Goal: Task Accomplishment & Management: Complete application form

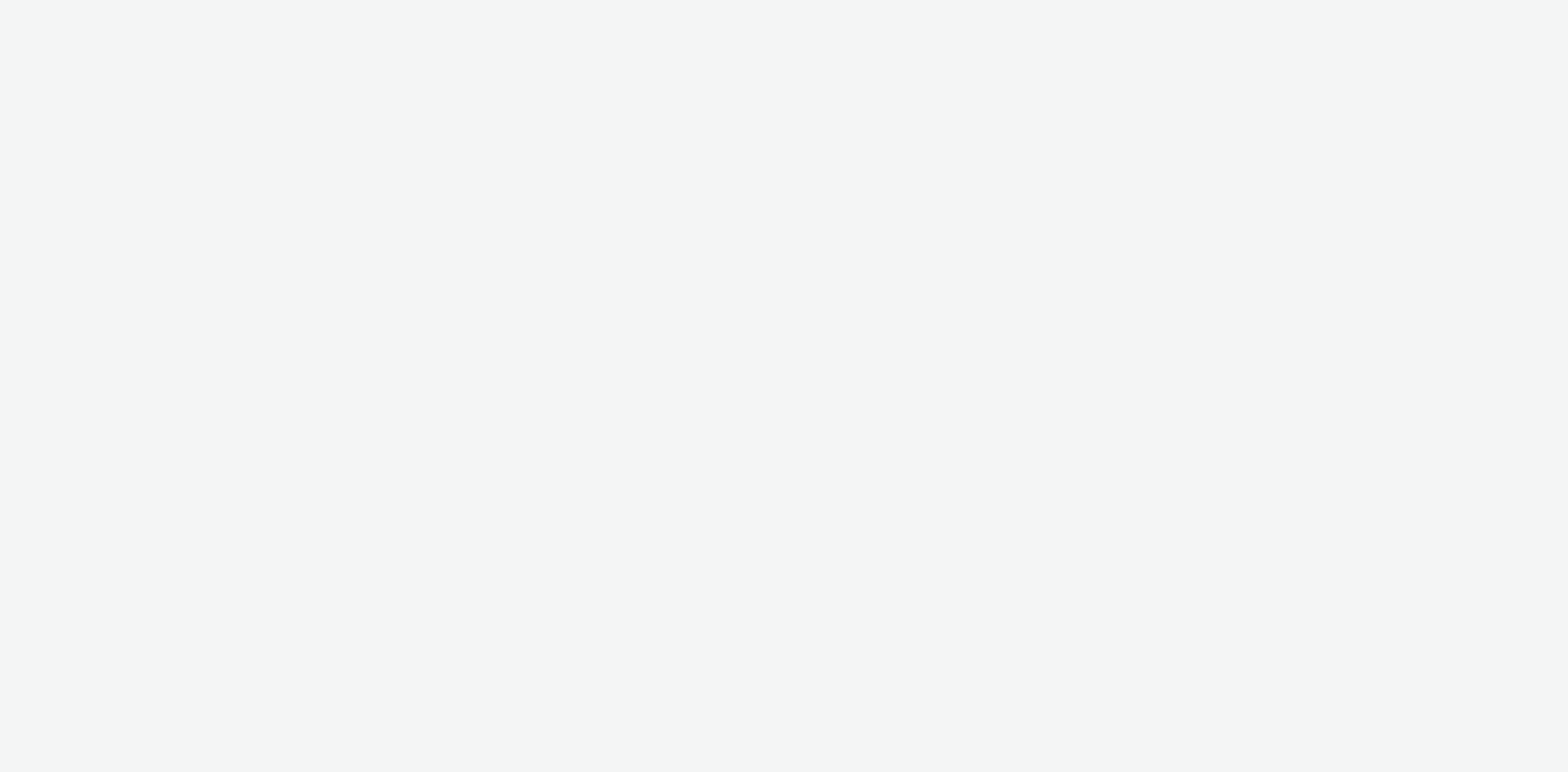
select select "440da4fd-3060-4a41-ba81-8784f925740e"
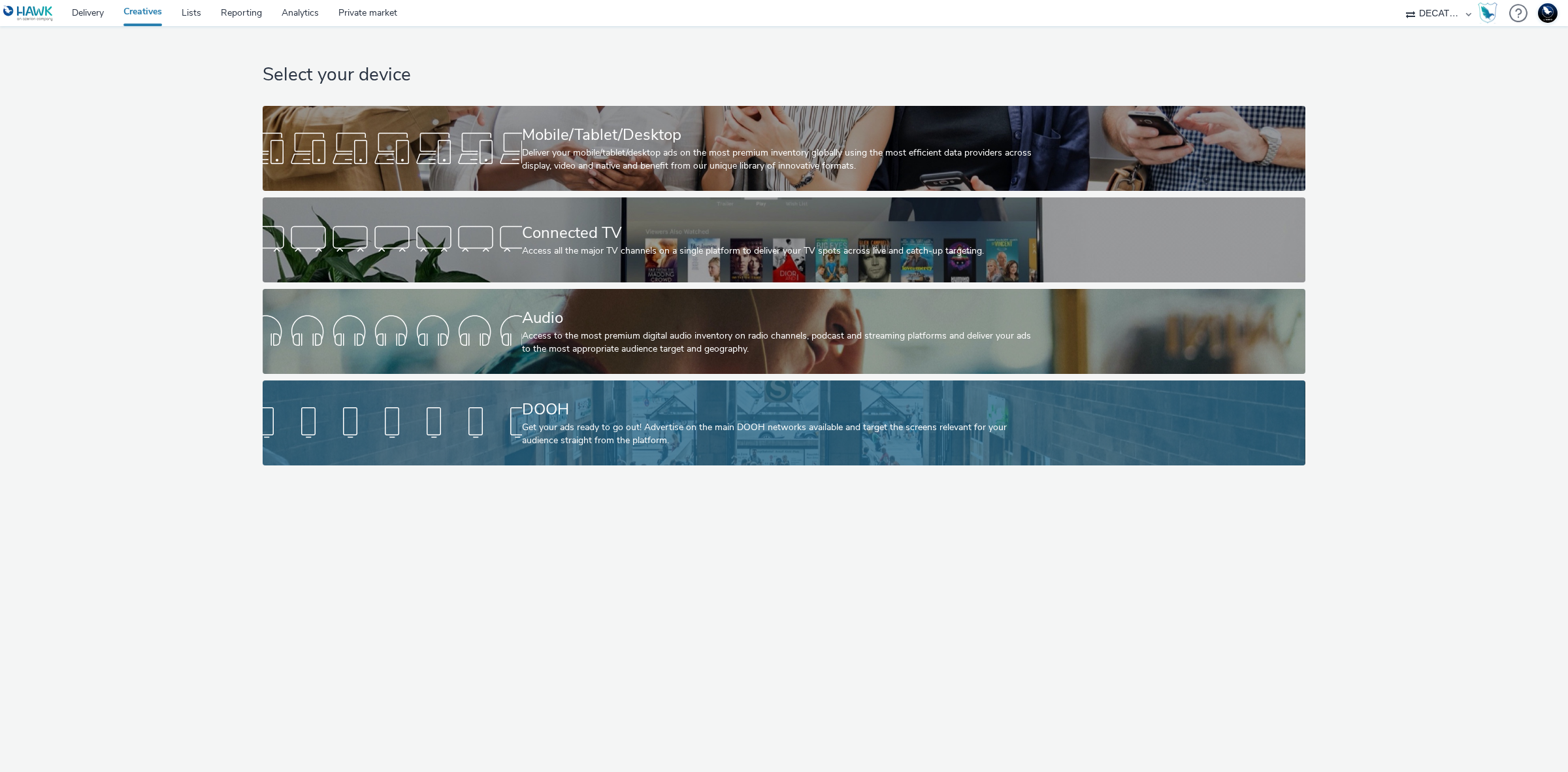
click at [582, 390] on div "DOOH Get your ads ready to go out! Advertise on the main DOOH networks availabl…" at bounding box center [781, 422] width 519 height 85
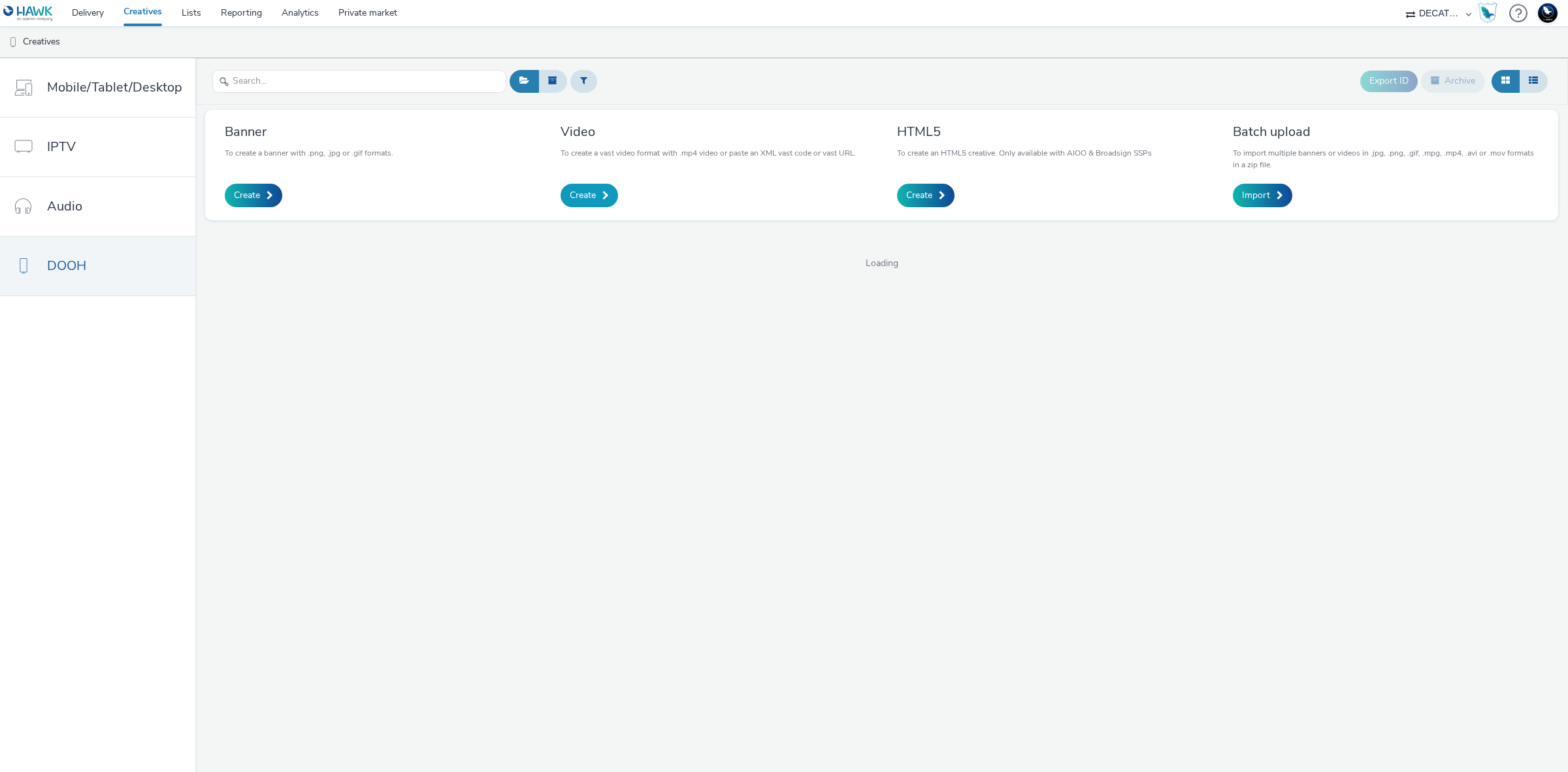
click at [594, 197] on link "Create" at bounding box center [590, 195] width 58 height 23
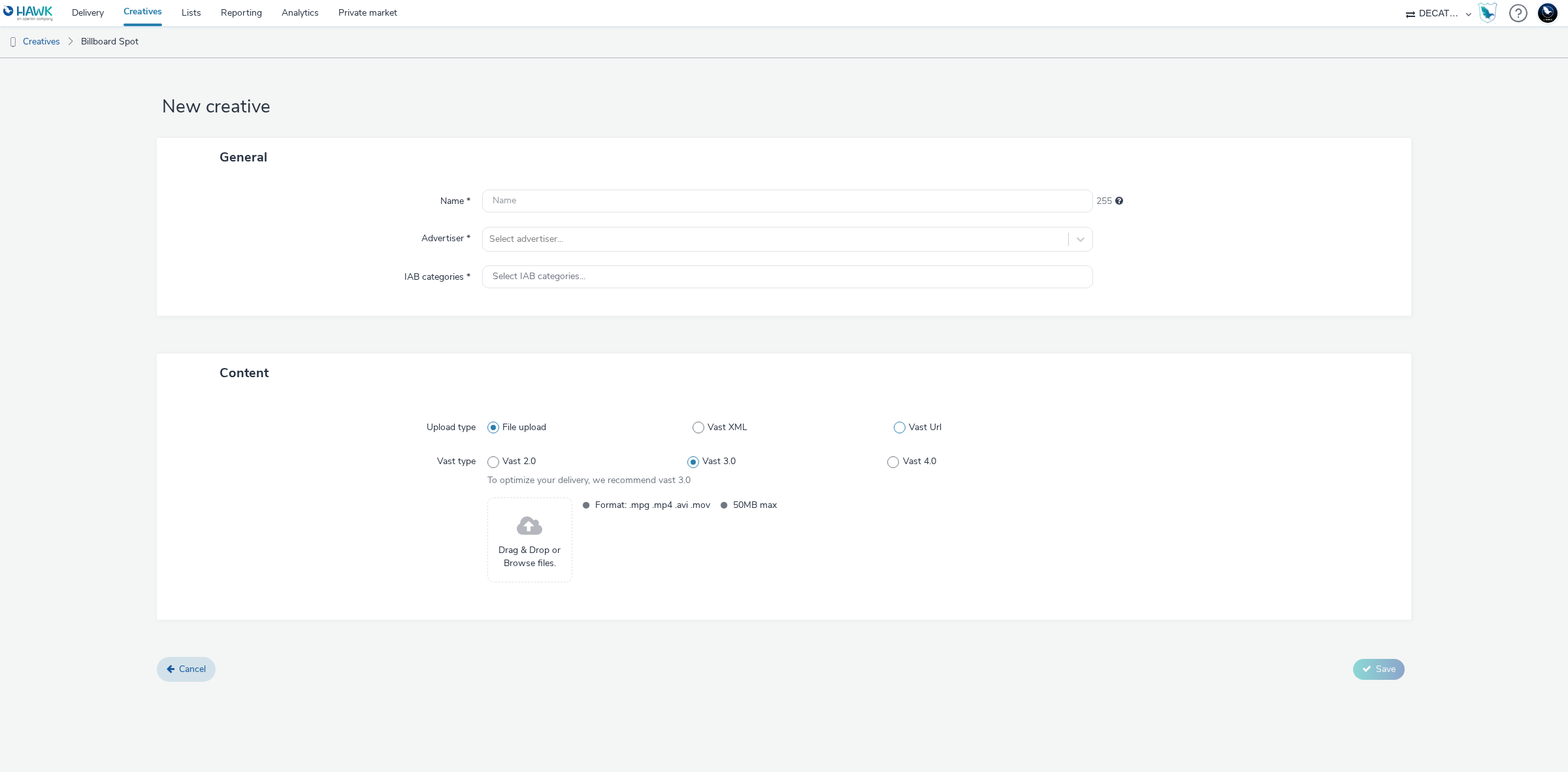
click at [938, 425] on span "Vast Url" at bounding box center [925, 427] width 33 height 13
click at [903, 425] on input "Vast Url" at bounding box center [898, 428] width 9 height 9
radio input "false"
radio input "true"
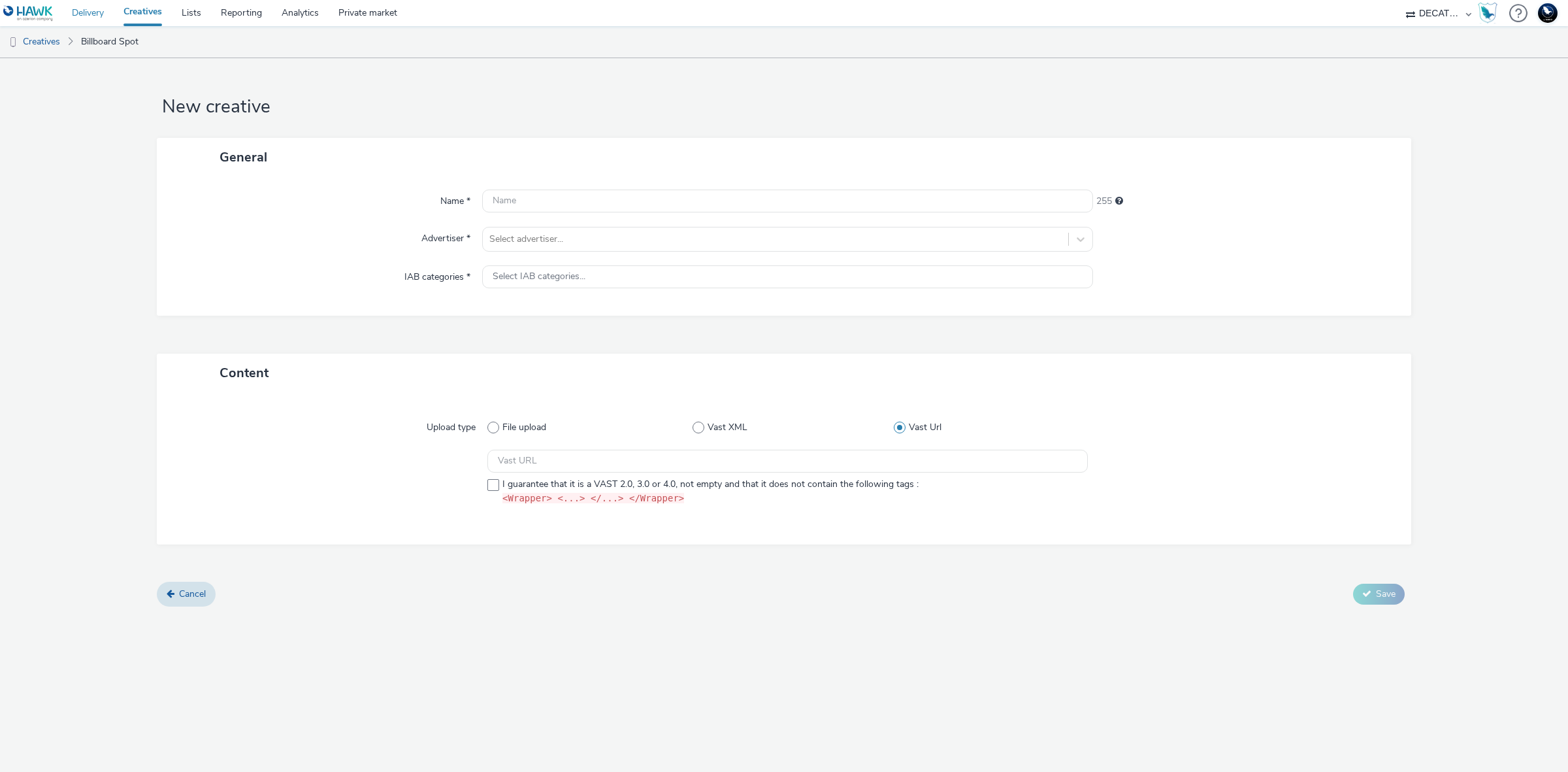
click at [86, 5] on link "Delivery" at bounding box center [88, 12] width 51 height 26
